Goal: Information Seeking & Learning: Learn about a topic

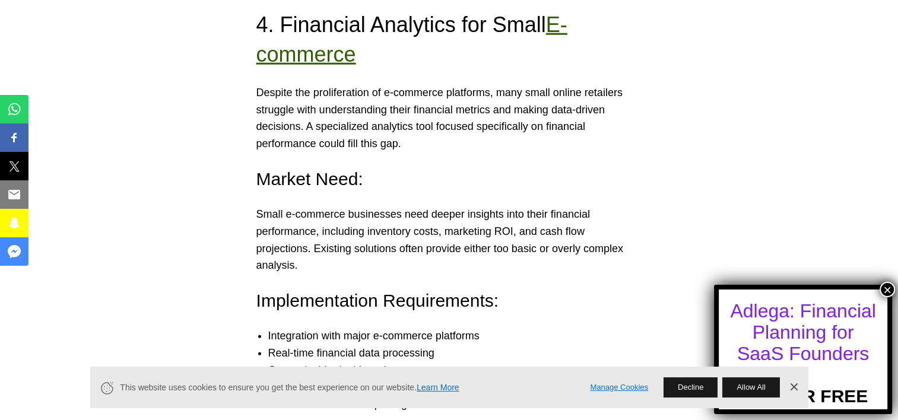
scroll to position [3086, 0]
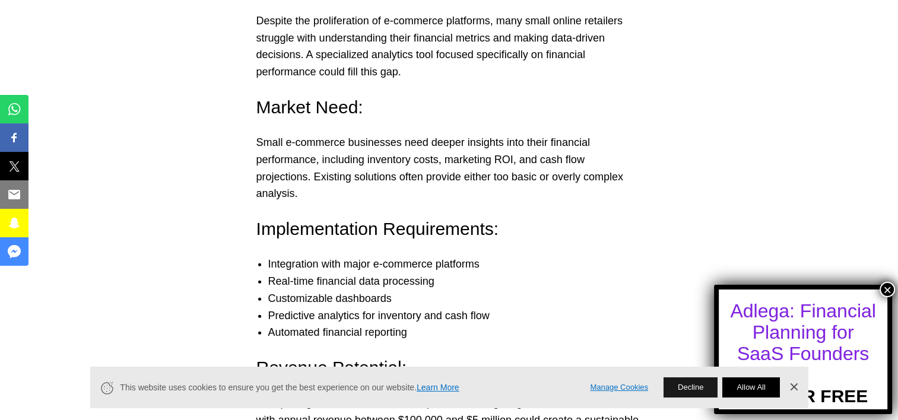
click at [767, 392] on button "Allow All" at bounding box center [750, 387] width 57 height 20
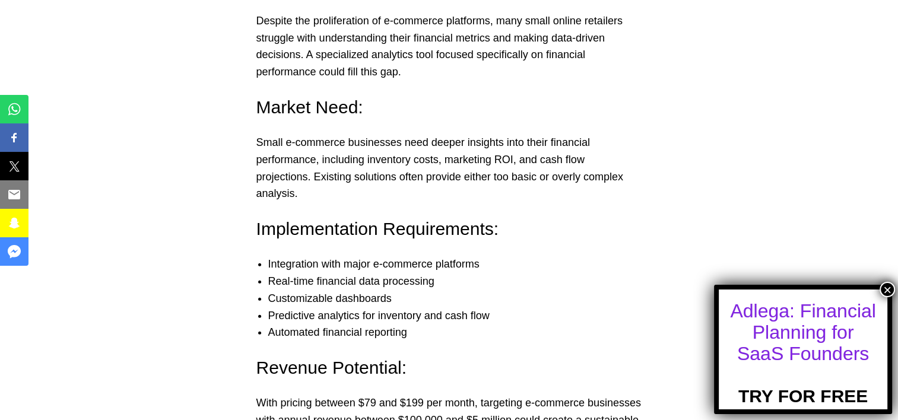
click at [884, 289] on button "×" at bounding box center [886, 289] width 15 height 15
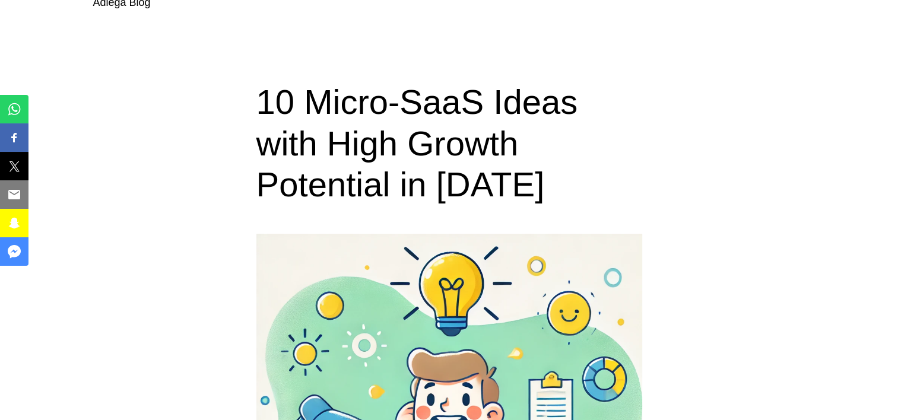
scroll to position [0, 0]
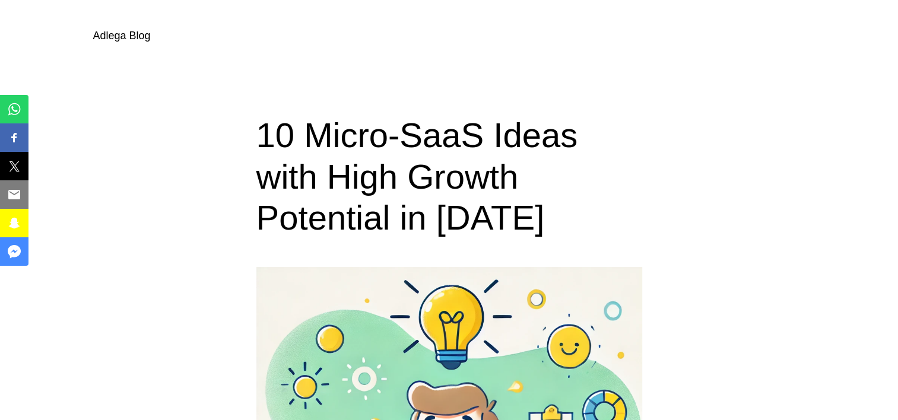
click at [128, 32] on link "Adlega Blog" at bounding box center [122, 36] width 58 height 12
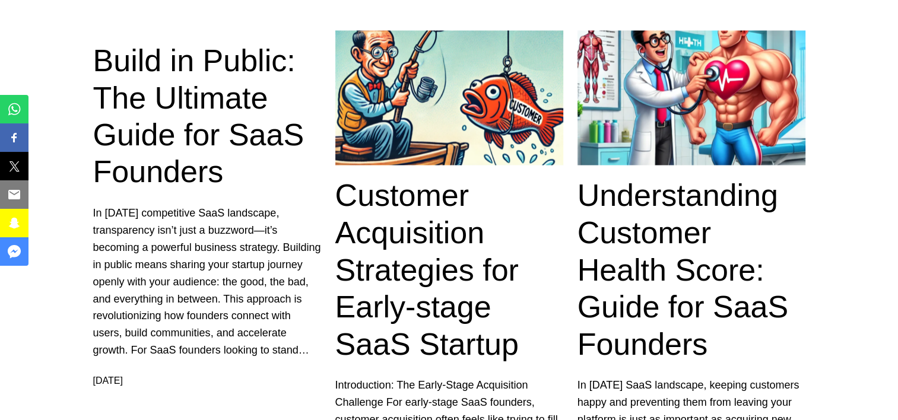
scroll to position [2018, 0]
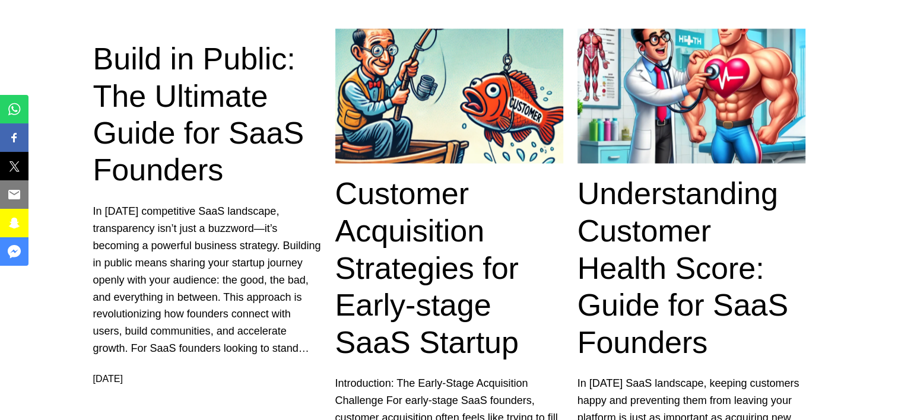
click at [440, 223] on link "Customer Acquisition Strategies for Early-stage SaaS Startup" at bounding box center [449, 267] width 228 height 185
